Goal: Information Seeking & Learning: Find specific fact

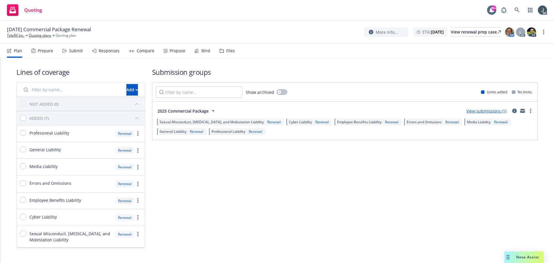
click at [51, 51] on div "Prepare" at bounding box center [45, 50] width 15 height 5
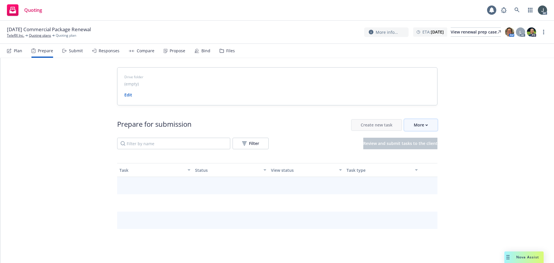
click at [422, 124] on div "More" at bounding box center [421, 125] width 14 height 11
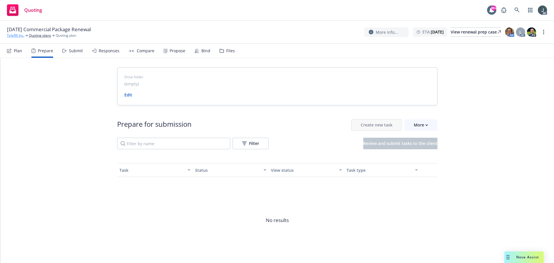
click at [19, 36] on link "TeleRX Inc." at bounding box center [15, 35] width 17 height 5
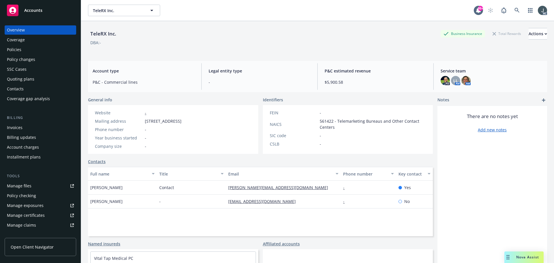
scroll to position [113, 0]
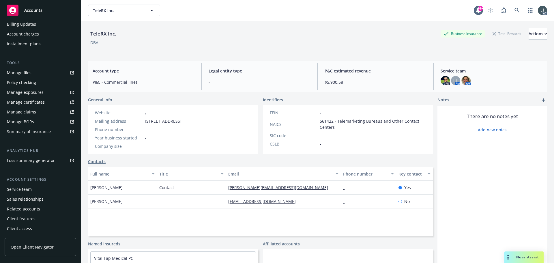
click at [31, 189] on div "Service team" at bounding box center [40, 189] width 67 height 9
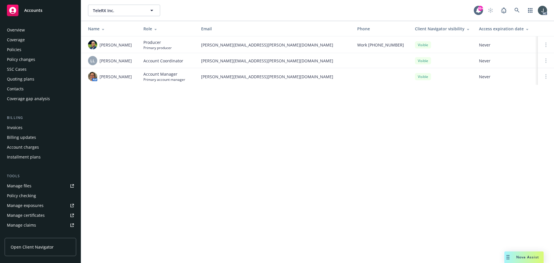
click at [16, 52] on div "Policies" at bounding box center [14, 49] width 14 height 9
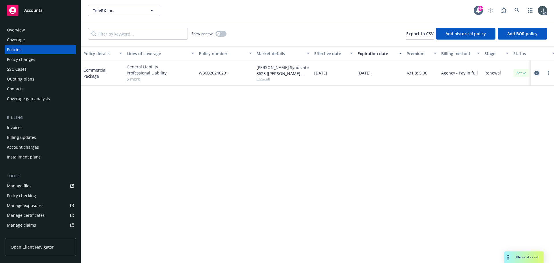
click at [537, 73] on icon "circleInformation" at bounding box center [537, 73] width 5 height 5
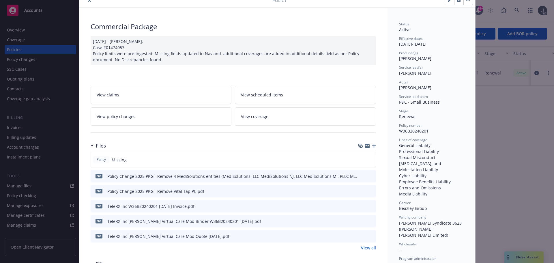
scroll to position [58, 0]
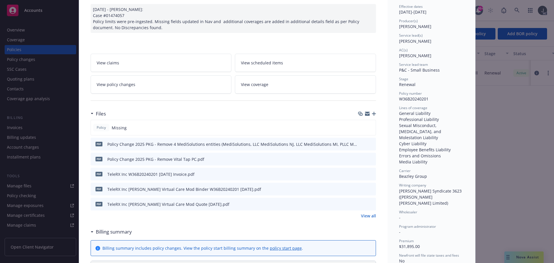
click at [367, 215] on link "View all" at bounding box center [368, 216] width 15 height 6
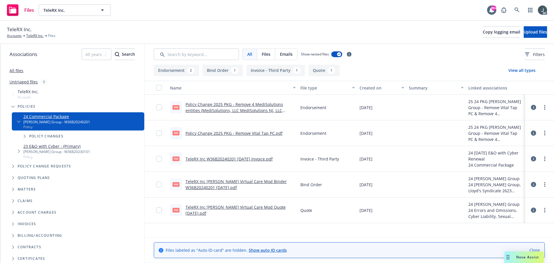
drag, startPoint x: 0, startPoint y: 0, endPoint x: 234, endPoint y: 132, distance: 268.5
click at [234, 132] on link "Policy Change 2025 PKG - Remove Vital Tap PC.pdf" at bounding box center [234, 132] width 97 height 5
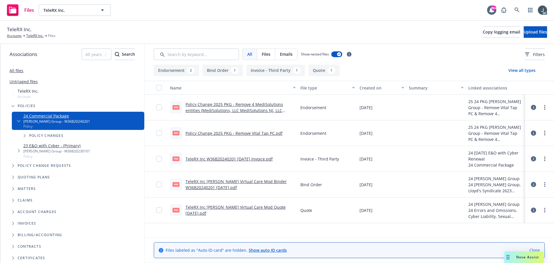
click at [241, 110] on link "Policy Change 2025 PKG - Remove 4 MediSolutions entities (MediSolutions, LLC Me…" at bounding box center [235, 111] width 98 height 18
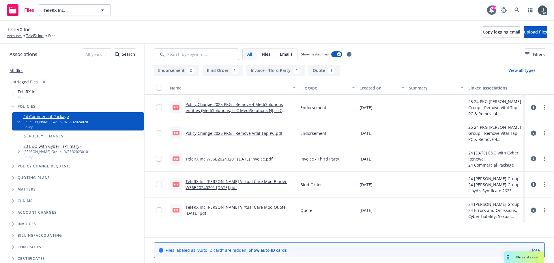
click at [202, 182] on link "TeleRX Inc [PERSON_NAME] Virtual Care Mod Binder W36B20240201 [DATE].pdf" at bounding box center [236, 185] width 101 height 12
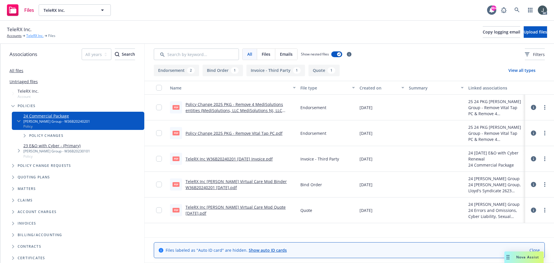
click at [32, 34] on link "TeleRX Inc." at bounding box center [34, 35] width 17 height 5
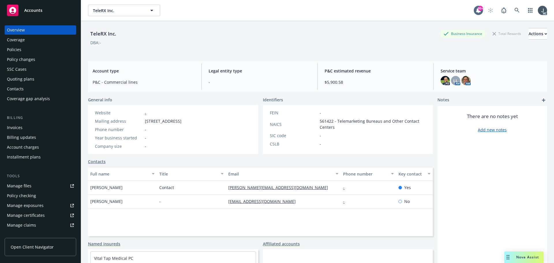
click at [13, 48] on div "Policies" at bounding box center [14, 49] width 14 height 9
click at [12, 46] on div "Policies" at bounding box center [14, 49] width 14 height 9
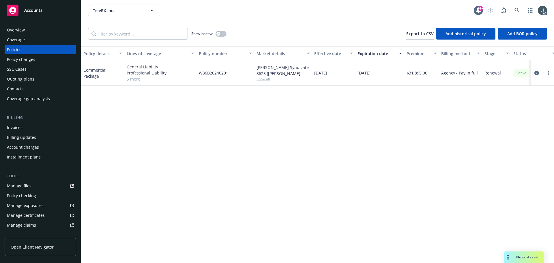
click at [135, 81] on link "5 more" at bounding box center [161, 79] width 68 height 6
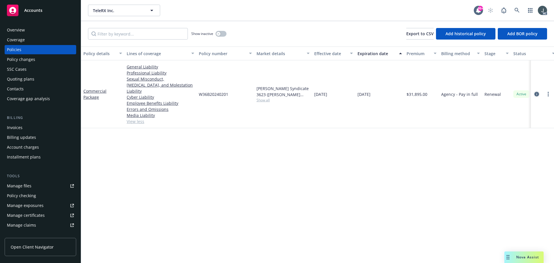
click at [535, 92] on icon "circleInformation" at bounding box center [537, 94] width 5 height 5
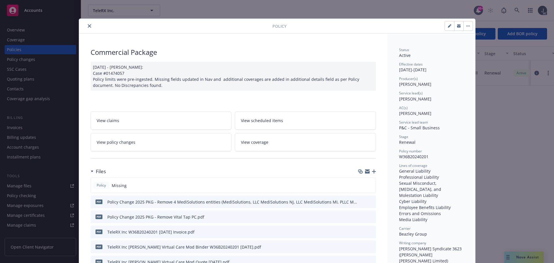
click at [88, 25] on icon "close" at bounding box center [89, 25] width 3 height 3
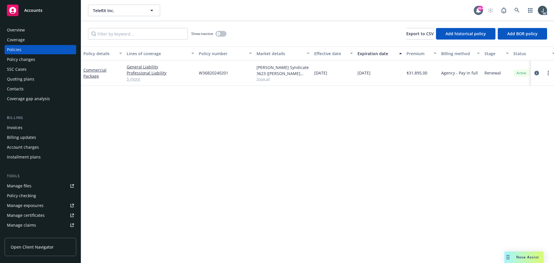
click at [18, 27] on div "Overview" at bounding box center [16, 29] width 18 height 9
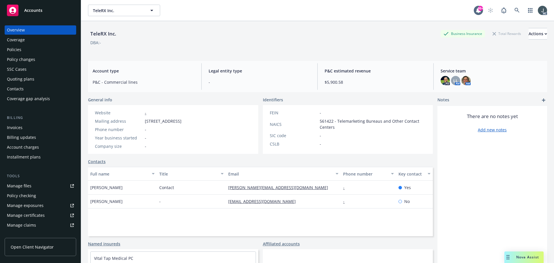
click at [172, 120] on span "2108 N St, Sacramento, CA, 95816" at bounding box center [163, 121] width 37 height 6
copy span "Sacramento"
drag, startPoint x: 145, startPoint y: 121, endPoint x: 163, endPoint y: 121, distance: 17.6
click at [163, 121] on span "2108 N St, Sacramento, CA, 95816" at bounding box center [163, 121] width 37 height 6
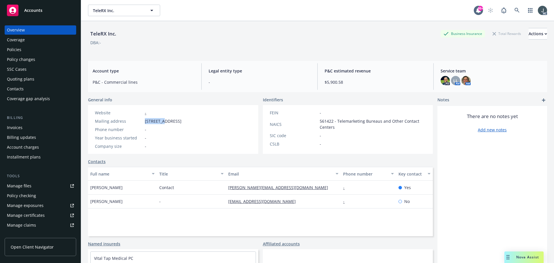
copy span "2108 N St"
click at [14, 196] on div "Policy checking" at bounding box center [21, 195] width 29 height 9
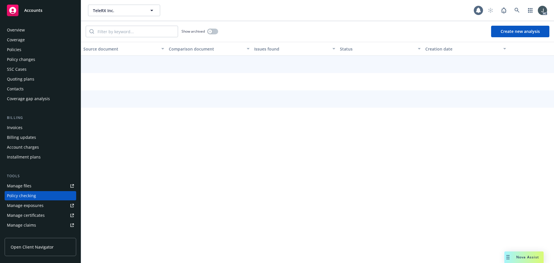
scroll to position [55, 0]
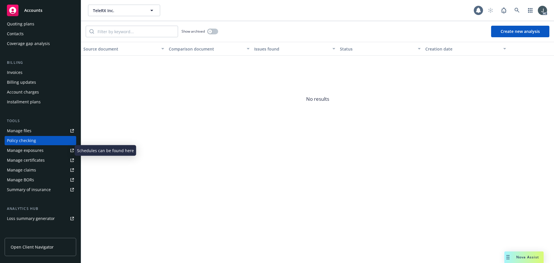
click at [27, 150] on div "Manage exposures" at bounding box center [25, 150] width 37 height 9
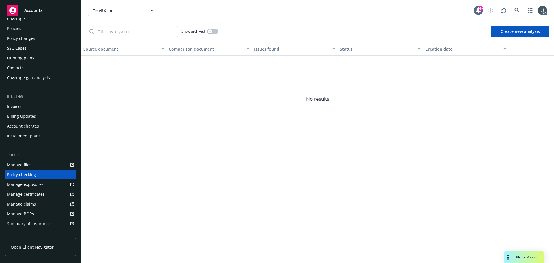
scroll to position [0, 0]
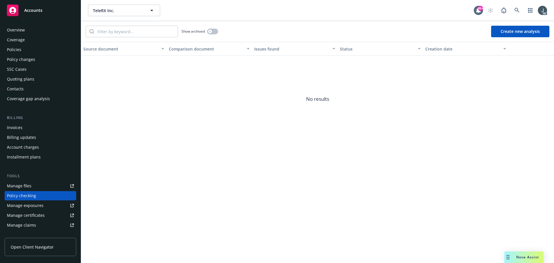
click at [19, 30] on div "Overview" at bounding box center [16, 29] width 18 height 9
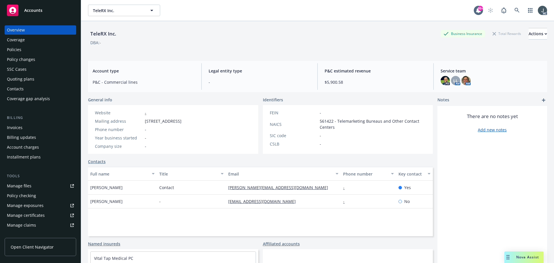
click at [29, 50] on div "Policies" at bounding box center [40, 49] width 67 height 9
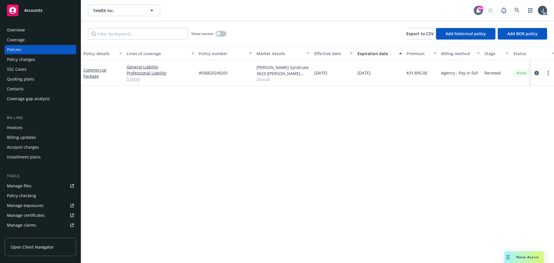
click at [137, 79] on link "5 more" at bounding box center [161, 79] width 68 height 6
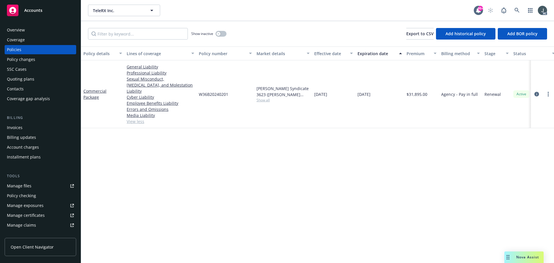
drag, startPoint x: 315, startPoint y: 91, endPoint x: 385, endPoint y: 92, distance: 69.6
click at [385, 92] on div "Commercial Package General Liability Professional Liability Sexual Misconduct, …" at bounding box center [359, 94] width 557 height 68
copy div "[DATE] [DATE]"
click at [259, 98] on span "Show all" at bounding box center [283, 100] width 53 height 5
drag, startPoint x: 199, startPoint y: 130, endPoint x: 233, endPoint y: 130, distance: 34.1
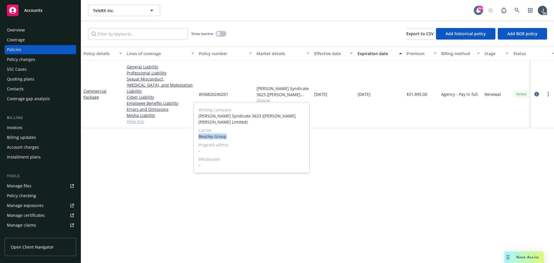
click at [233, 133] on span "Beazley Group" at bounding box center [252, 136] width 106 height 6
copy span "Beazley Group"
click at [424, 91] on span "$31,895.00" at bounding box center [417, 94] width 21 height 6
copy span "31,895.00"
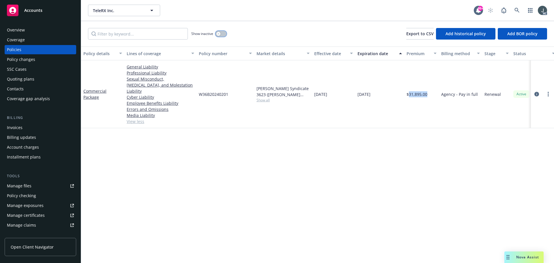
click at [222, 34] on button "button" at bounding box center [221, 34] width 11 height 6
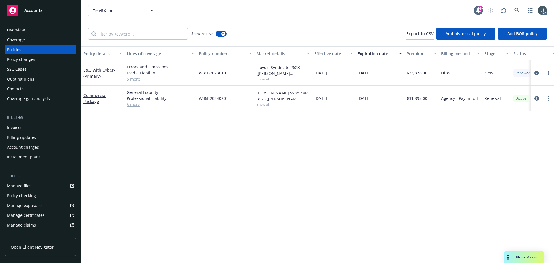
click at [131, 78] on link "5 more" at bounding box center [161, 79] width 68 height 6
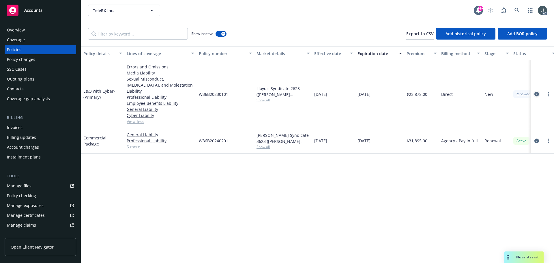
click at [538, 92] on icon "circleInformation" at bounding box center [537, 94] width 5 height 5
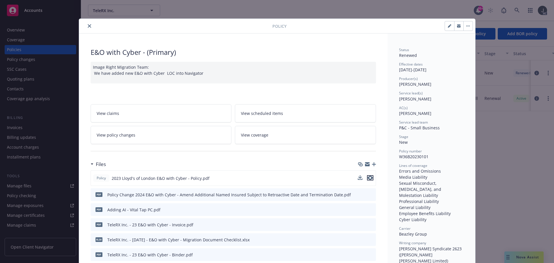
click at [369, 178] on icon "preview file" at bounding box center [370, 178] width 5 height 4
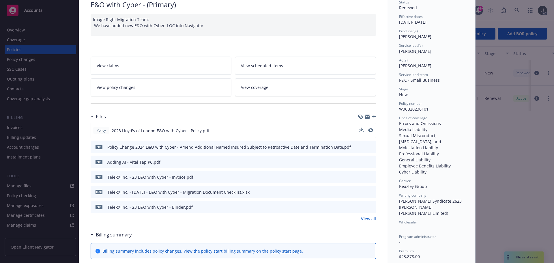
scroll to position [58, 0]
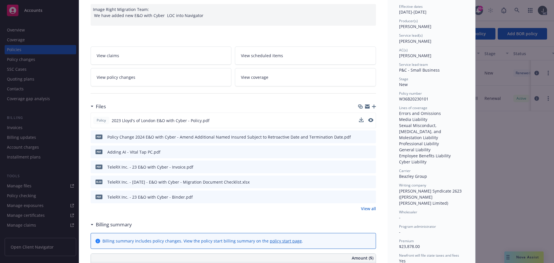
click at [366, 208] on link "View all" at bounding box center [368, 209] width 15 height 6
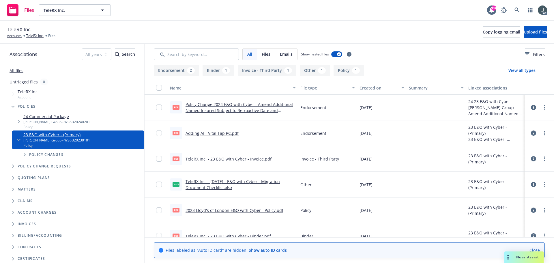
click at [224, 132] on link "Adding AI - Vital Tap PC.pdf" at bounding box center [212, 132] width 53 height 5
click at [270, 102] on link "Policy Change 2024 E&O with Cyber - Amend Additional Named Insured Subject to R…" at bounding box center [239, 111] width 107 height 18
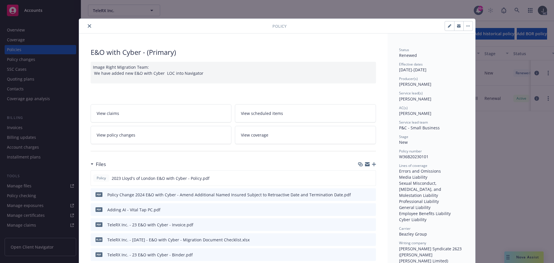
click at [88, 26] on icon "close" at bounding box center [89, 25] width 3 height 3
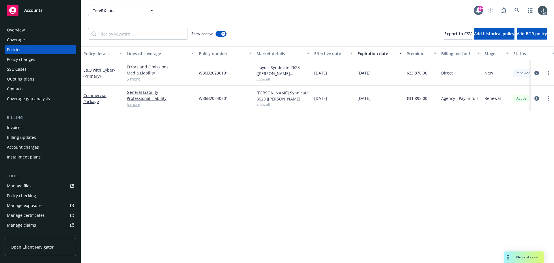
click at [266, 80] on span "Show all" at bounding box center [283, 78] width 53 height 5
drag, startPoint x: 199, startPoint y: 111, endPoint x: 241, endPoint y: 112, distance: 42.2
click at [241, 115] on span "Beazley Group" at bounding box center [252, 118] width 106 height 6
copy span "Beazley Group"
drag, startPoint x: 425, startPoint y: 148, endPoint x: 421, endPoint y: 145, distance: 4.4
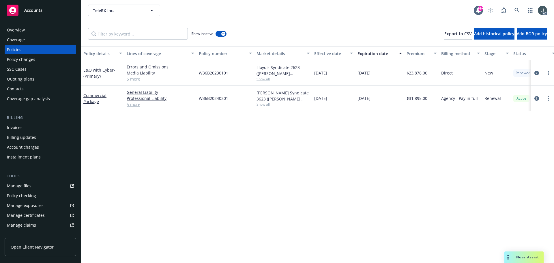
click at [425, 148] on div "Policy details Lines of coverage Policy number Market details Effective date Ex…" at bounding box center [317, 154] width 473 height 217
drag, startPoint x: 313, startPoint y: 74, endPoint x: 380, endPoint y: 74, distance: 66.7
click at [380, 74] on div "E&O with Cyber - (Primary) Errors and Omissions Media Liability Sexual Miscondu…" at bounding box center [359, 72] width 557 height 25
copy div "[DATE] [DATE]"
click at [417, 74] on span "$23,878.00" at bounding box center [417, 73] width 21 height 6
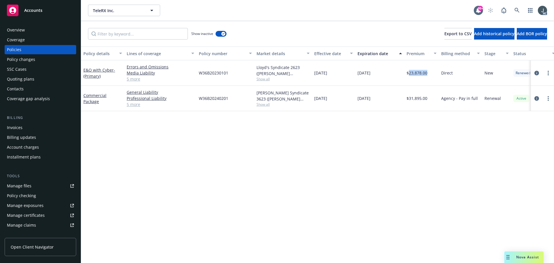
click at [417, 74] on span "$23,878.00" at bounding box center [417, 73] width 21 height 6
copy span "23,878.00"
drag, startPoint x: 316, startPoint y: 99, endPoint x: 383, endPoint y: 100, distance: 67.3
click at [383, 100] on div "Commercial Package General Liability Professional Liability Sexual Misconduct, …" at bounding box center [359, 98] width 557 height 25
copy div "[DATE] [DATE]"
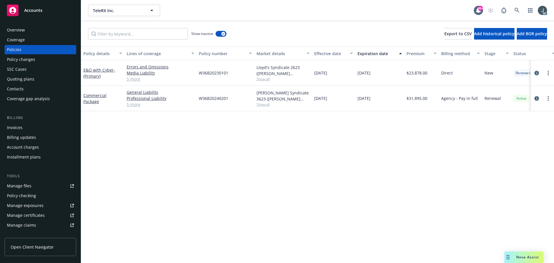
click at [265, 79] on span "Show all" at bounding box center [283, 78] width 53 height 5
drag, startPoint x: 199, startPoint y: 111, endPoint x: 234, endPoint y: 112, distance: 34.4
click at [234, 115] on span "Beazley Group" at bounding box center [252, 118] width 106 height 6
copy span "Beazley Group"
click at [418, 98] on span "$31,895.00" at bounding box center [417, 98] width 21 height 6
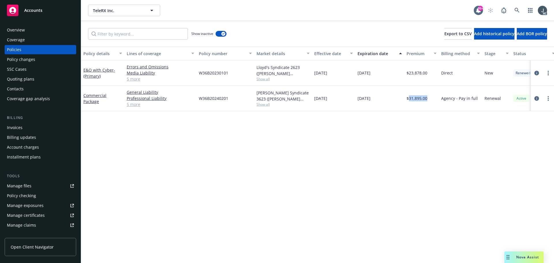
click at [418, 98] on span "$31,895.00" at bounding box center [417, 98] width 21 height 6
copy span "31,895.00"
drag, startPoint x: 316, startPoint y: 74, endPoint x: 384, endPoint y: 75, distance: 68.1
click at [384, 75] on div "E&O with Cyber - (Primary) Errors and Omissions Media Liability Sexual Miscondu…" at bounding box center [359, 72] width 557 height 25
click at [343, 84] on div "[DATE]" at bounding box center [333, 72] width 43 height 25
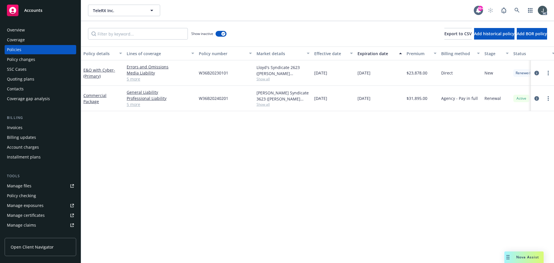
drag, startPoint x: 314, startPoint y: 74, endPoint x: 380, endPoint y: 76, distance: 65.6
click at [380, 76] on div "E&O with Cyber - (Primary) Errors and Omissions Media Liability Sexual Miscondu…" at bounding box center [359, 72] width 557 height 25
click at [418, 72] on span "$23,878.00" at bounding box center [417, 73] width 21 height 6
copy span "23,878.00"
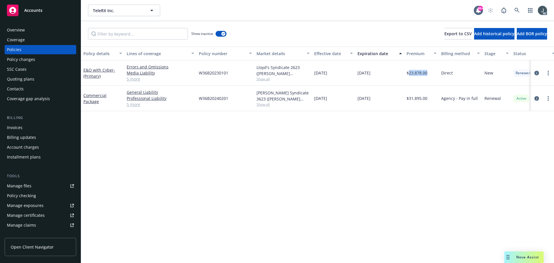
drag, startPoint x: 316, startPoint y: 98, endPoint x: 386, endPoint y: 99, distance: 70.7
click at [386, 99] on div "Commercial Package General Liability Professional Liability Sexual Misconduct, …" at bounding box center [359, 98] width 557 height 25
copy div "[DATE] [DATE]"
click at [266, 104] on span "Show all" at bounding box center [283, 104] width 53 height 5
drag, startPoint x: 199, startPoint y: 136, endPoint x: 237, endPoint y: 137, distance: 37.3
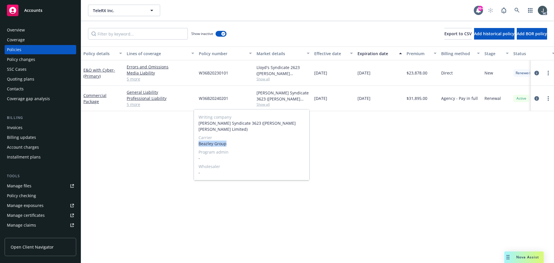
click at [237, 141] on span "Beazley Group" at bounding box center [252, 144] width 106 height 6
copy span "Beazley Group"
click at [420, 96] on span "$31,895.00" at bounding box center [417, 98] width 21 height 6
copy span "31,895.00"
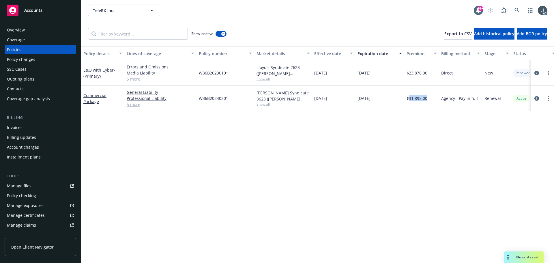
drag, startPoint x: 315, startPoint y: 72, endPoint x: 389, endPoint y: 75, distance: 74.3
click at [389, 75] on div "E&O with Cyber - (Primary) Errors and Omissions Media Liability Sexual Miscondu…" at bounding box center [359, 72] width 557 height 25
click at [421, 73] on span "$23,878.00" at bounding box center [417, 73] width 21 height 6
